Goal: Find specific page/section

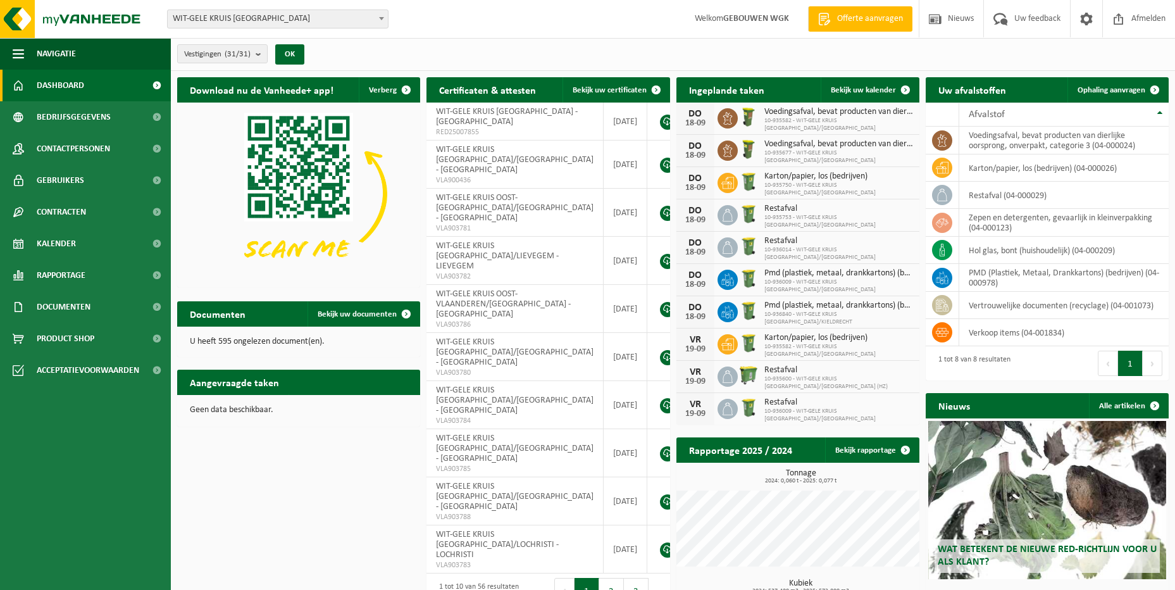
click at [317, 15] on span "WIT-GELE KRUIS [GEOGRAPHIC_DATA]" at bounding box center [278, 19] width 220 height 18
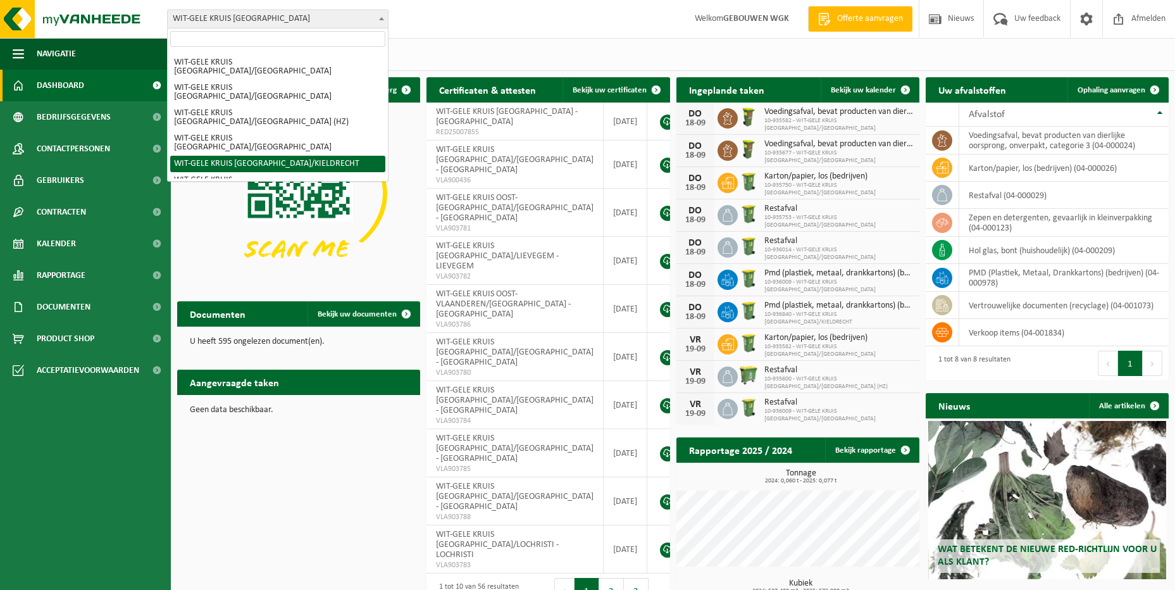
scroll to position [190, 0]
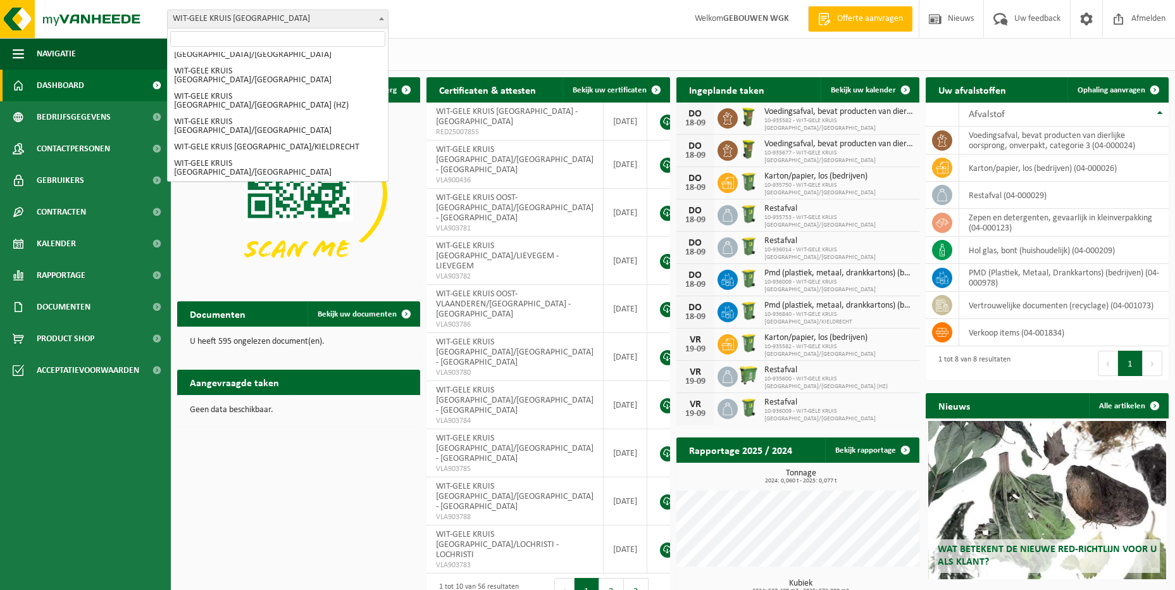
select select "136710"
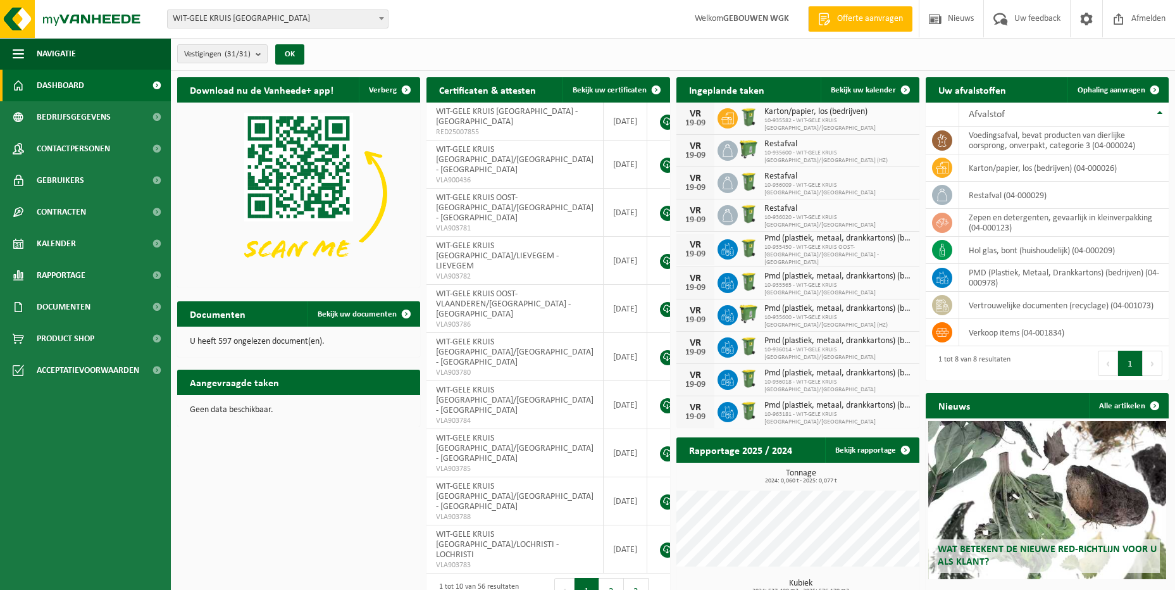
click at [329, 13] on span "WIT-GELE KRUIS [GEOGRAPHIC_DATA]" at bounding box center [278, 19] width 220 height 18
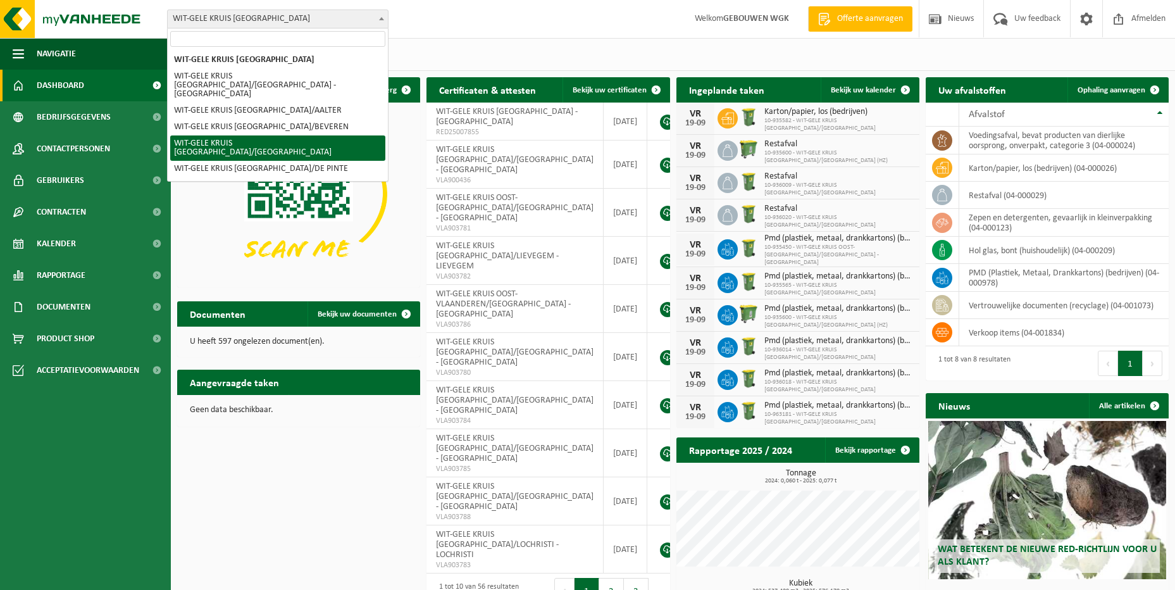
scroll to position [253, 0]
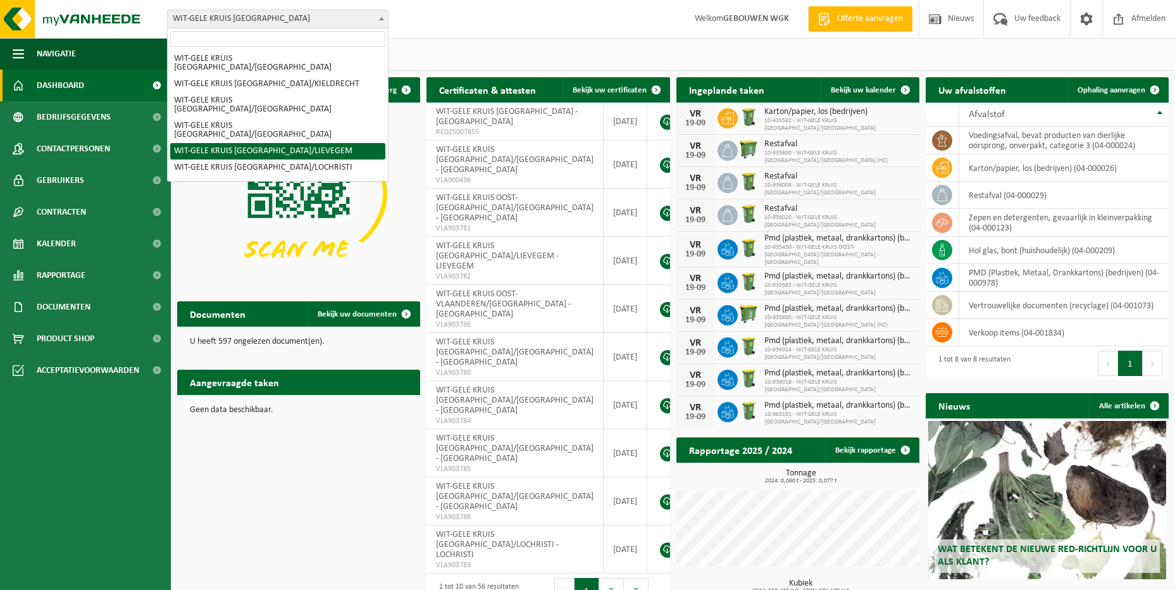
select select "136710"
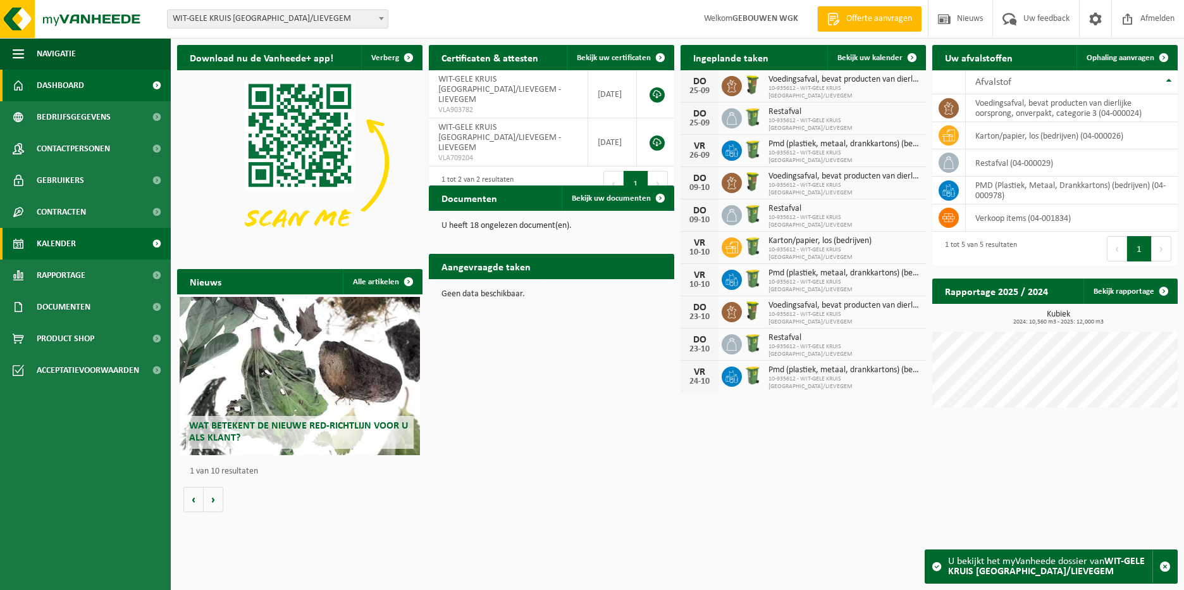
click at [92, 252] on link "Kalender" at bounding box center [85, 244] width 171 height 32
